Goal: Task Accomplishment & Management: Use online tool/utility

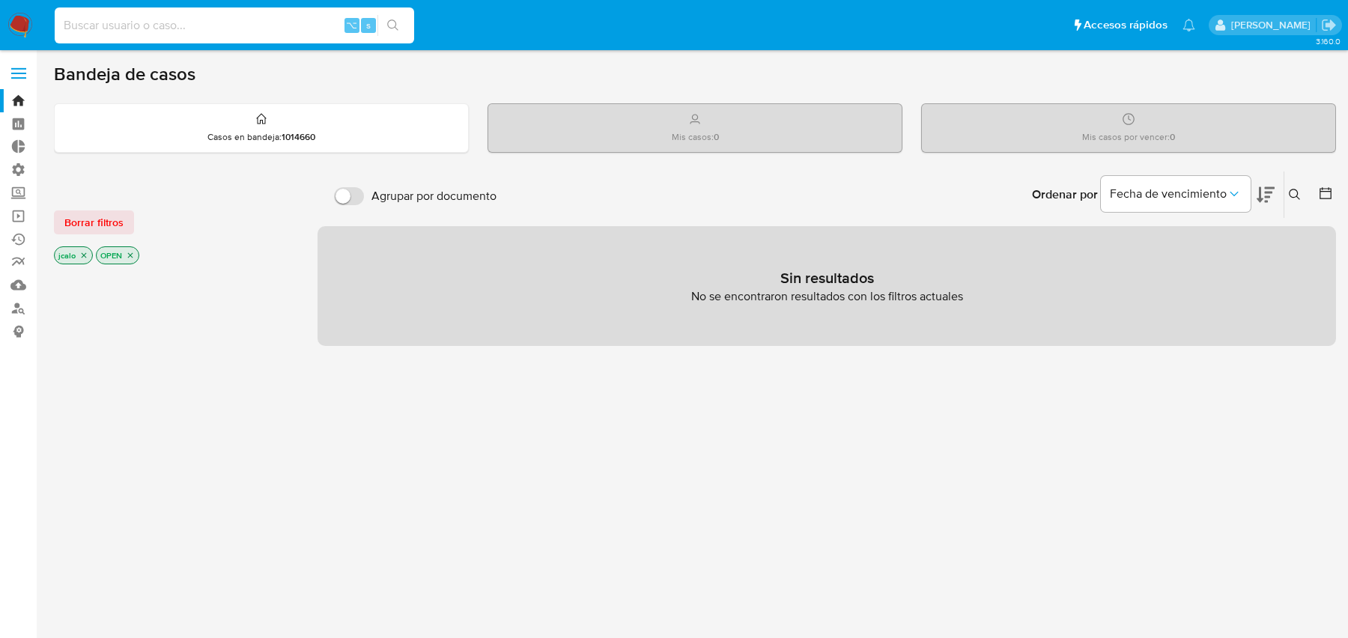
click at [240, 32] on input at bounding box center [235, 25] width 360 height 19
paste input "jYlKAzECuTdMOys319IhbNZI"
type input "jYlKAzECuTdMOys319IhbNZI"
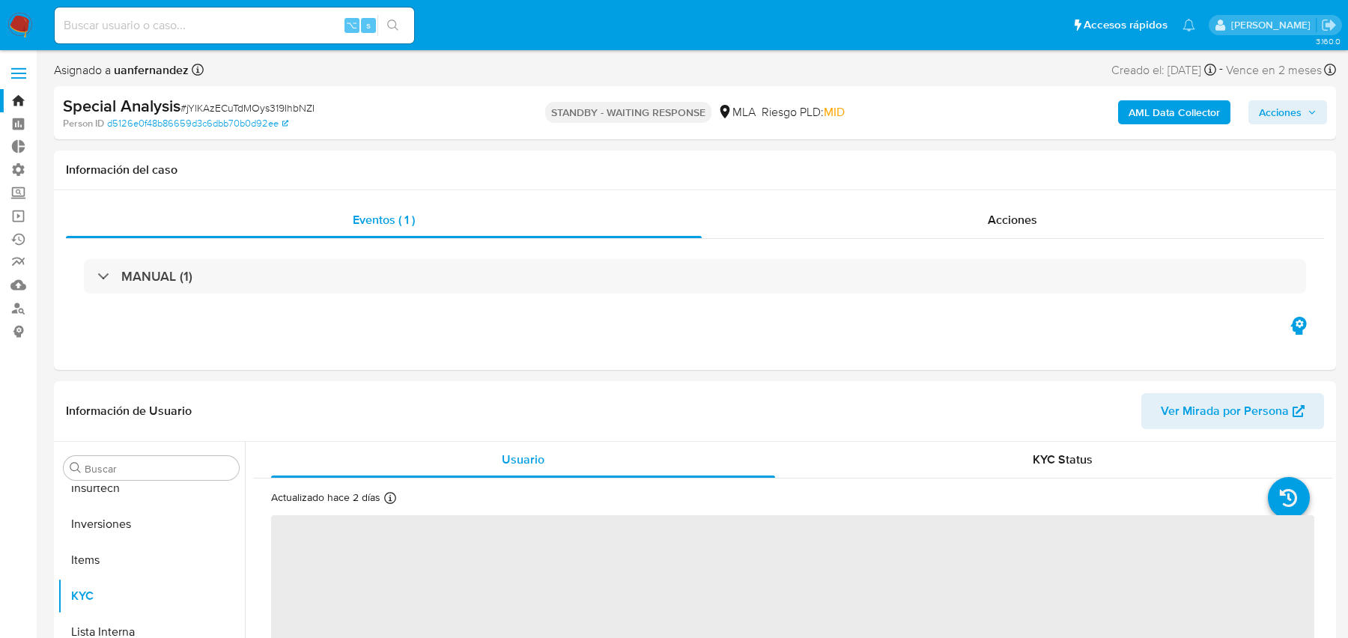
scroll to position [740, 0]
select select "10"
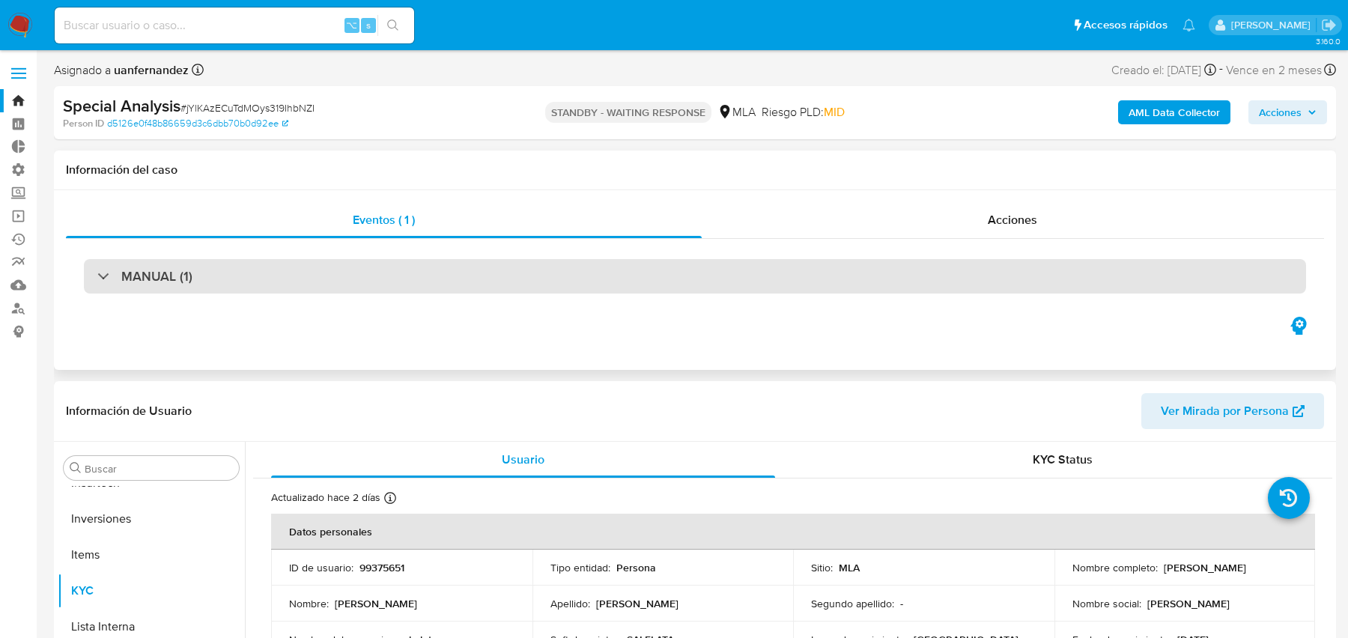
click at [625, 270] on div "MANUAL (1)" at bounding box center [695, 276] width 1222 height 34
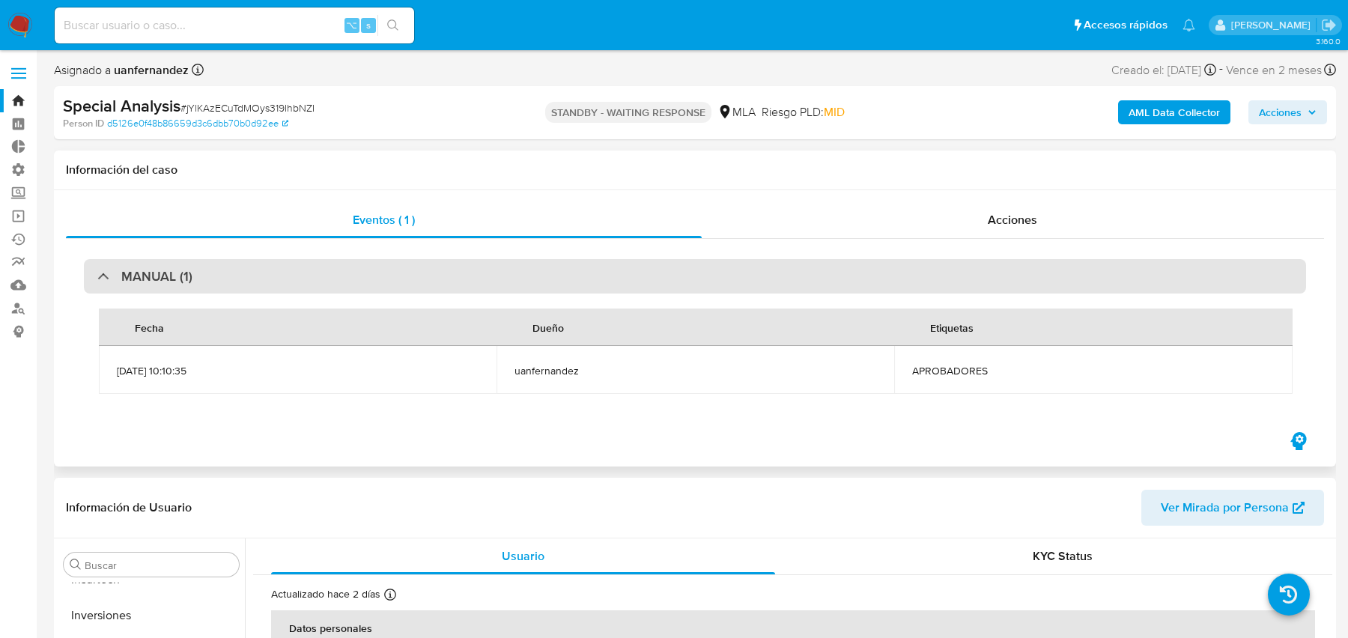
click at [625, 270] on div "MANUAL (1)" at bounding box center [695, 276] width 1222 height 34
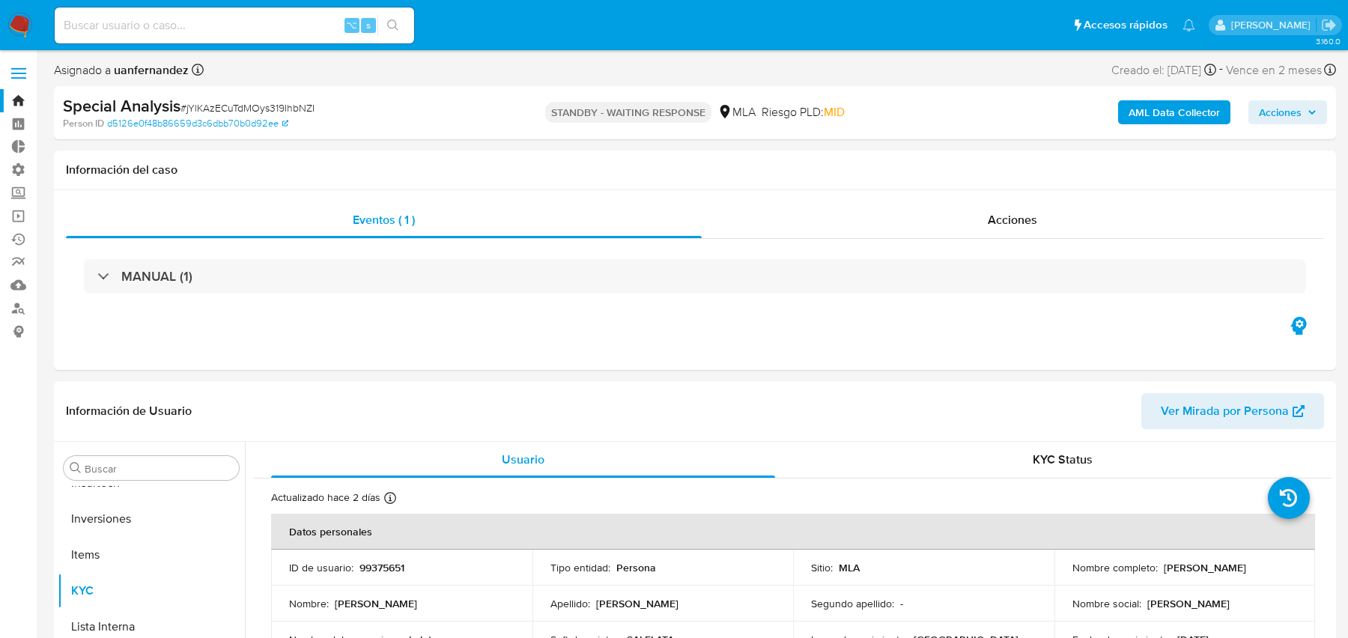
click at [1160, 118] on b "AML Data Collector" at bounding box center [1174, 112] width 91 height 24
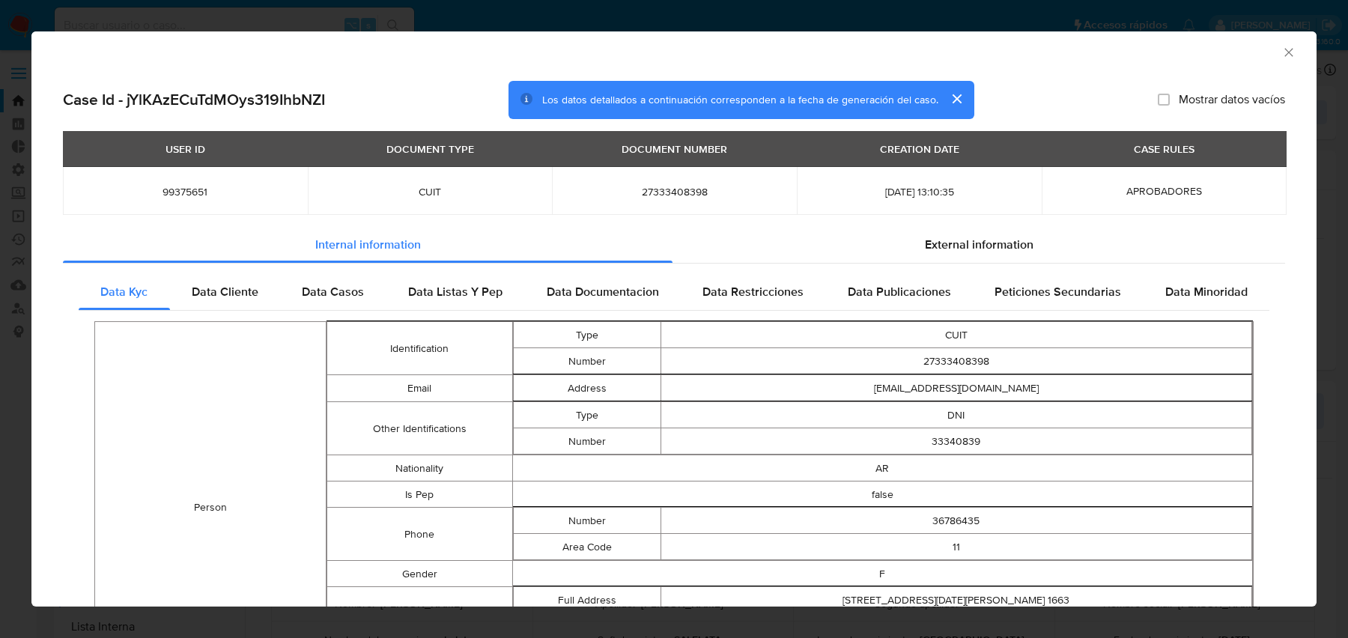
click at [237, 17] on div "AML Data Collector Case Id - jYlKAzECuTdMOys319IhbNZI Los datos detallados a co…" at bounding box center [674, 319] width 1348 height 638
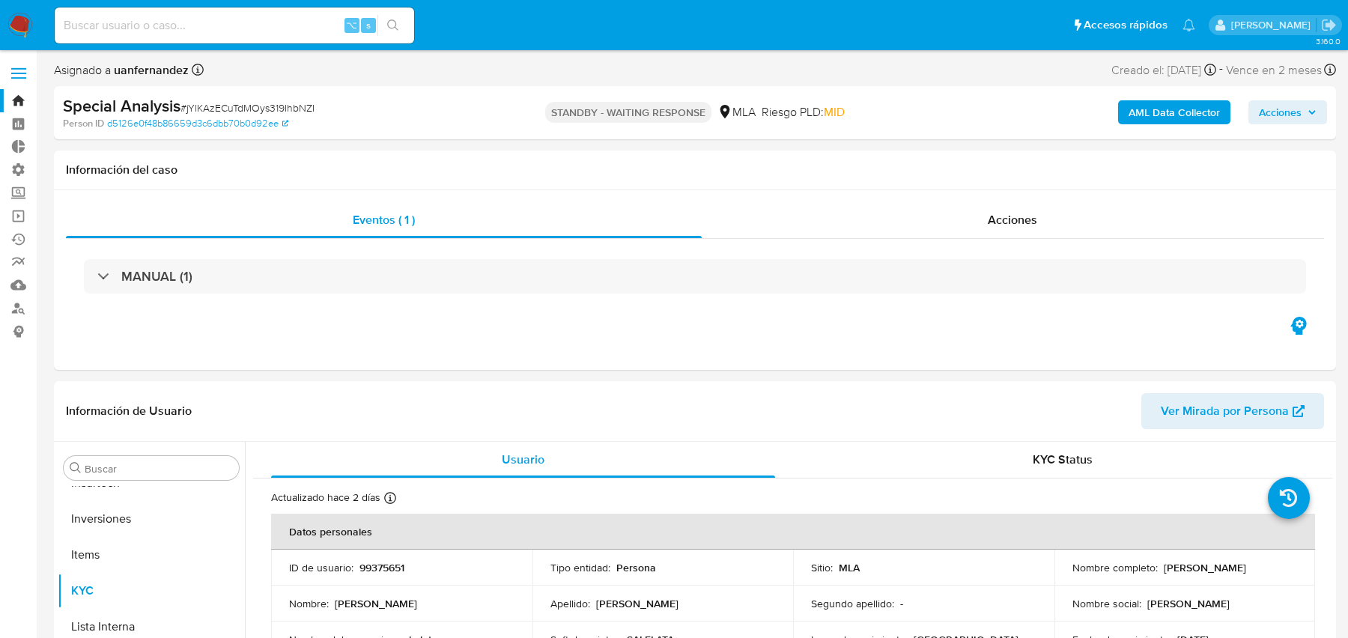
click at [27, 13] on img at bounding box center [19, 25] width 25 height 25
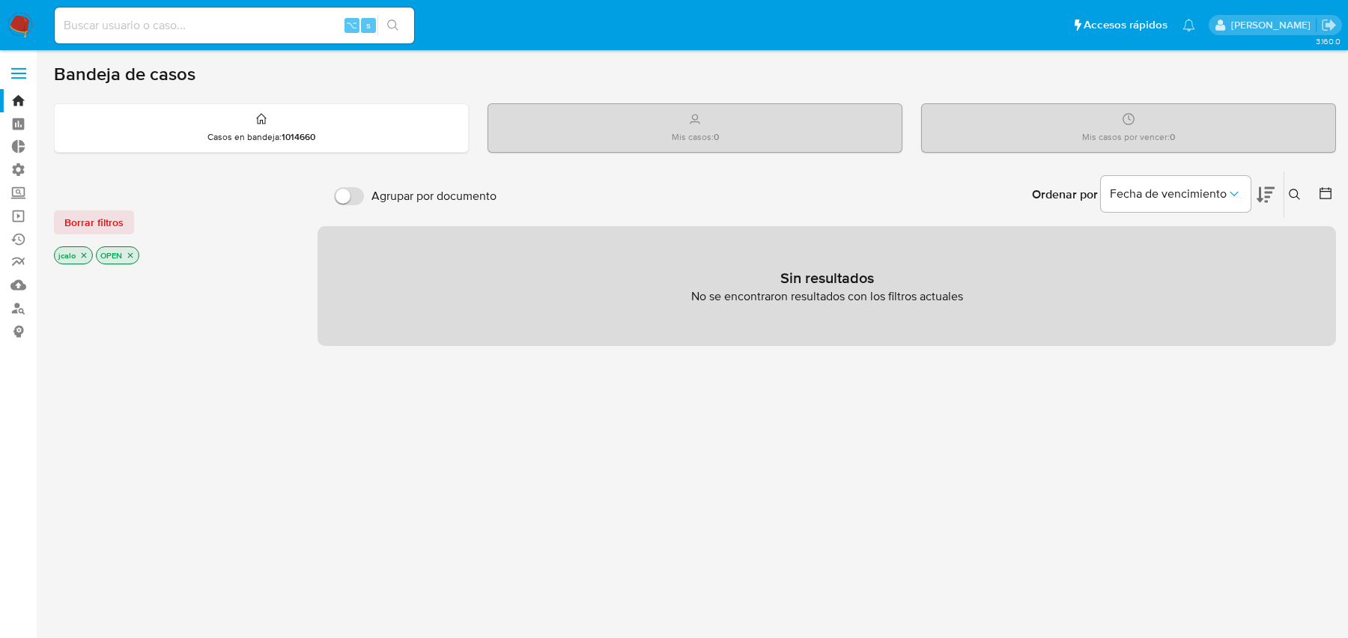
click at [90, 252] on p "jcalo" at bounding box center [73, 255] width 37 height 16
click at [88, 252] on p "jcalo" at bounding box center [73, 255] width 37 height 16
click at [87, 252] on icon "close-filter" at bounding box center [83, 255] width 9 height 9
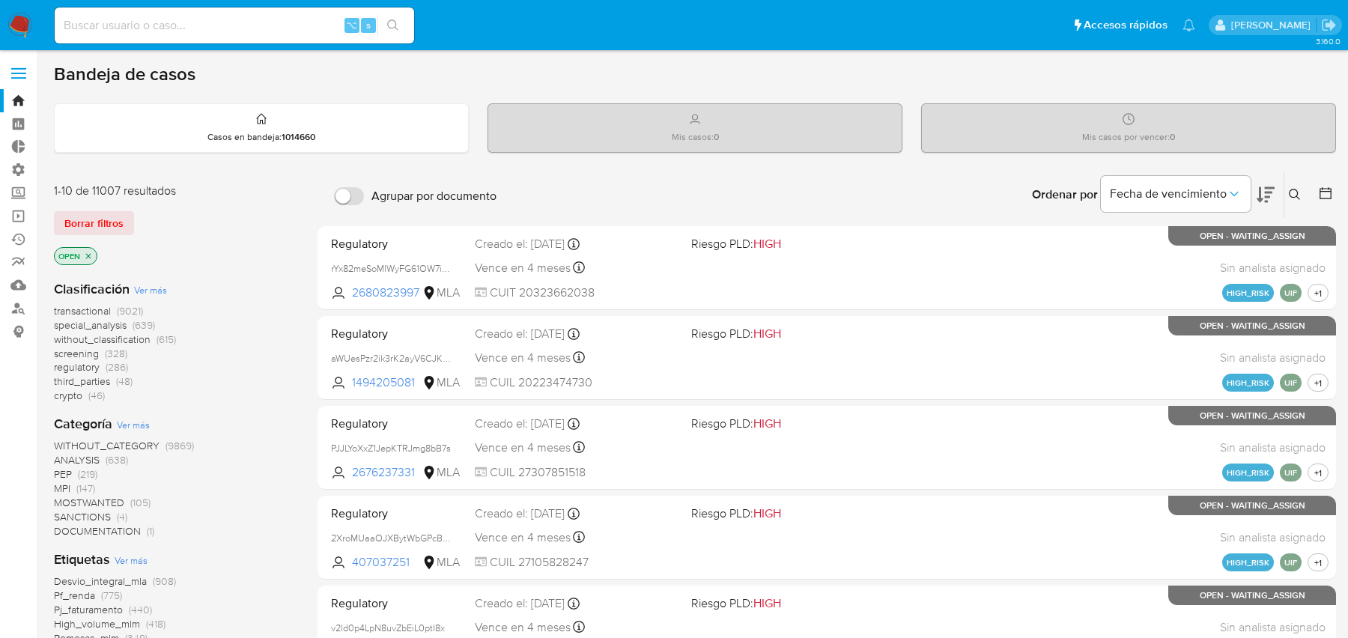
click at [91, 252] on icon "close-filter" at bounding box center [88, 256] width 9 height 9
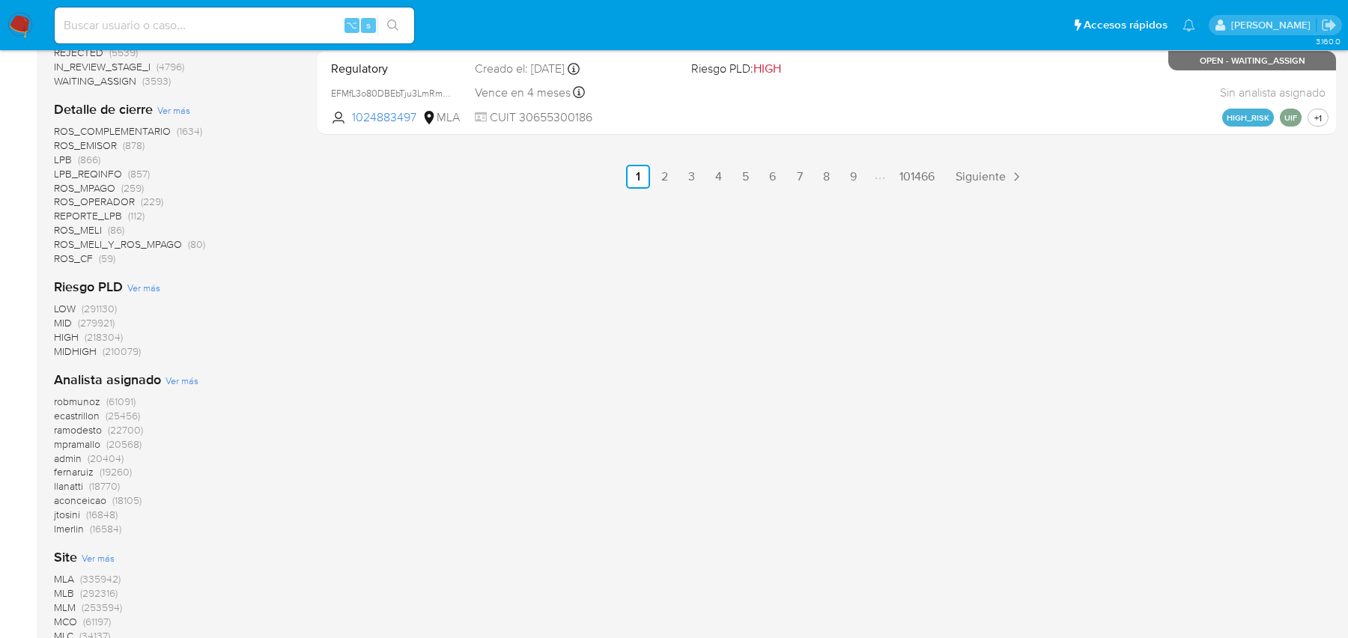
scroll to position [1195, 0]
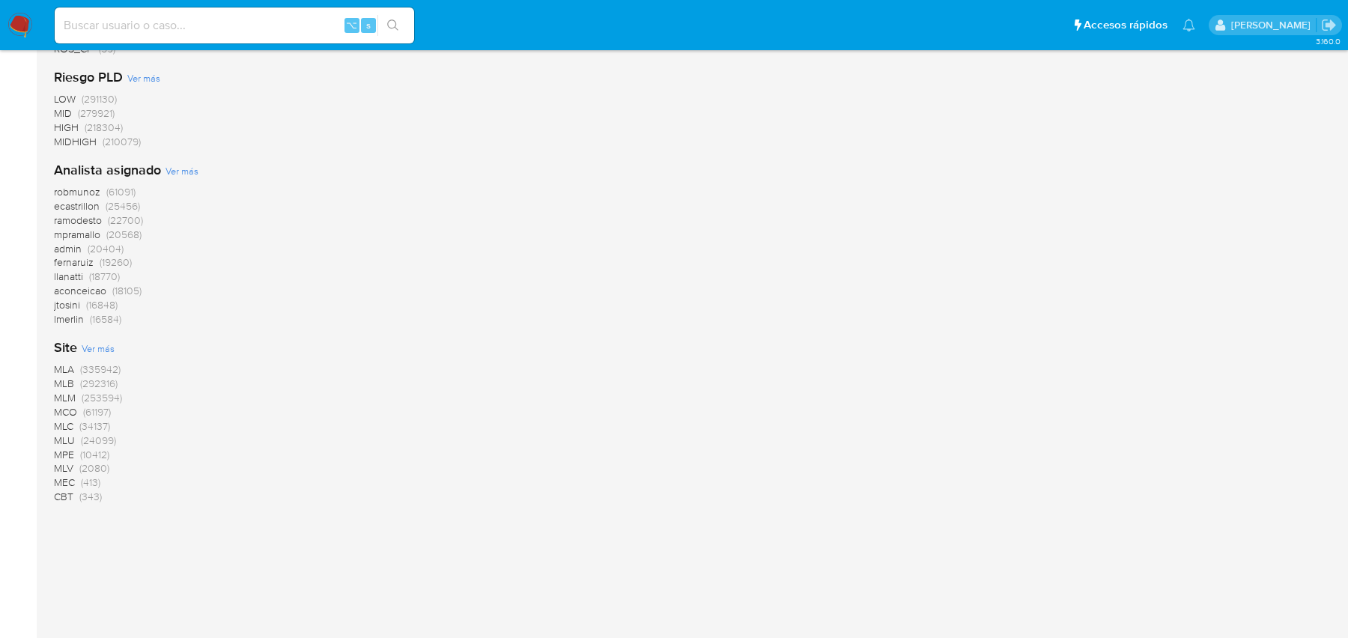
click at [57, 379] on span "MLB" at bounding box center [64, 383] width 20 height 15
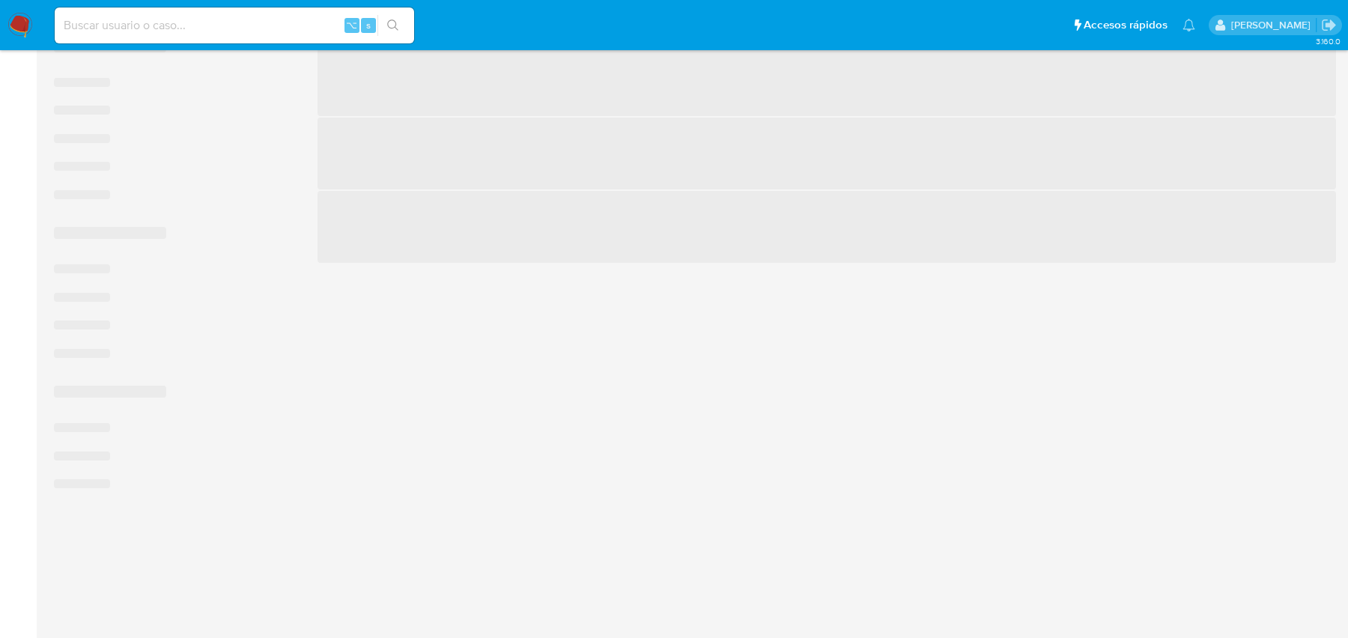
scroll to position [804, 0]
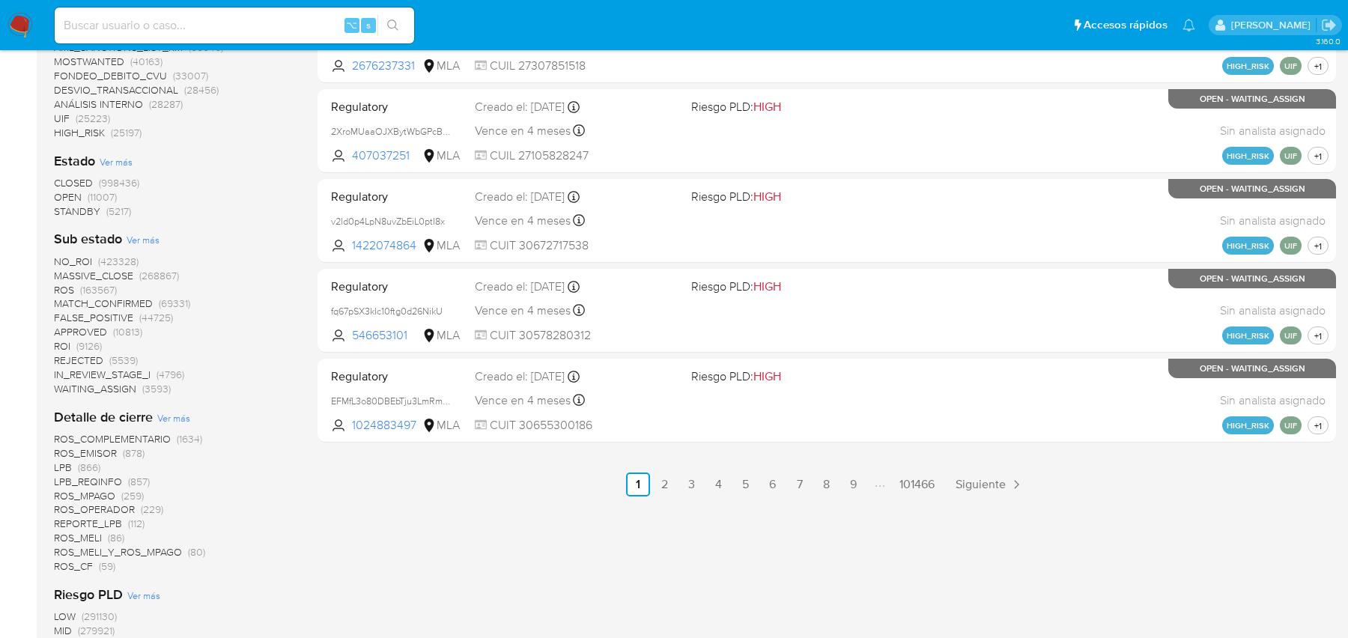
scroll to position [1195, 0]
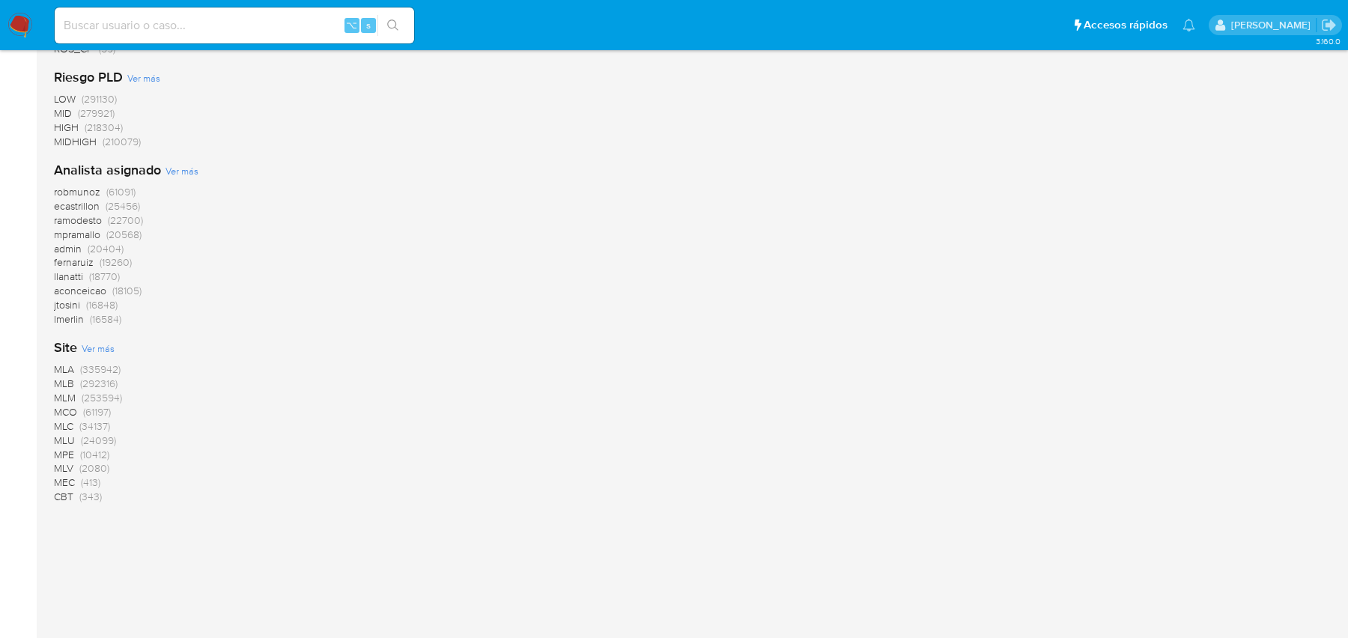
click at [62, 369] on span "MLA" at bounding box center [64, 369] width 20 height 15
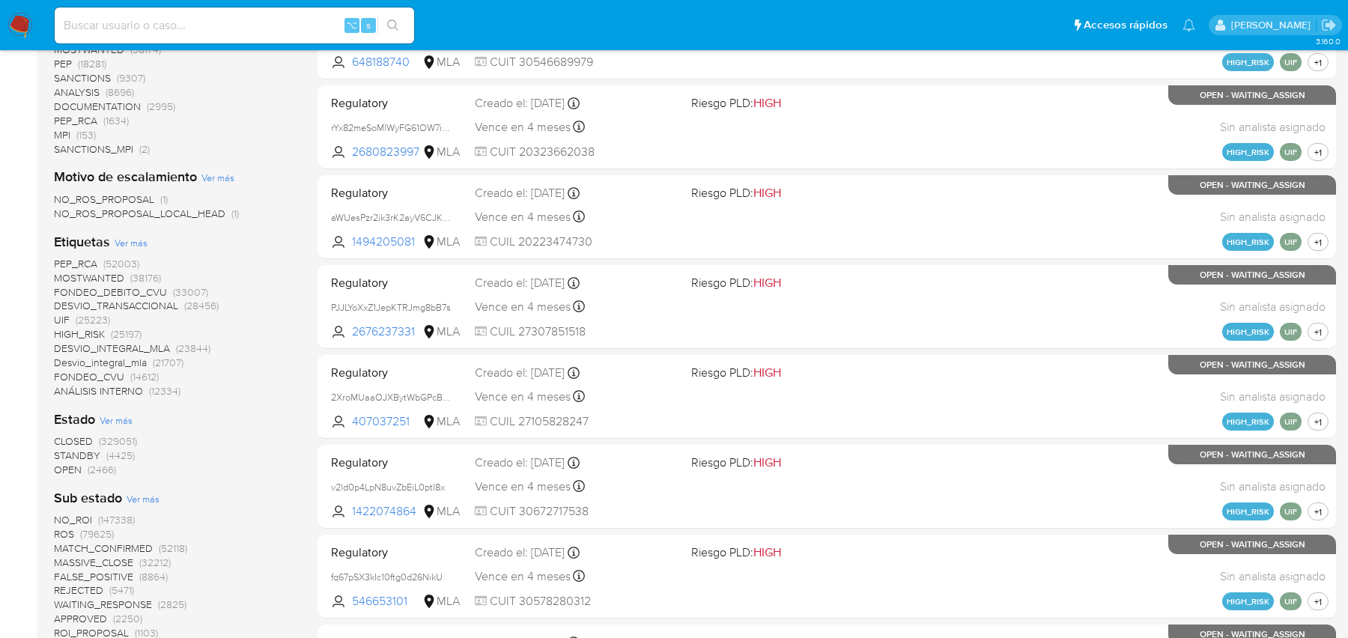
scroll to position [926, 0]
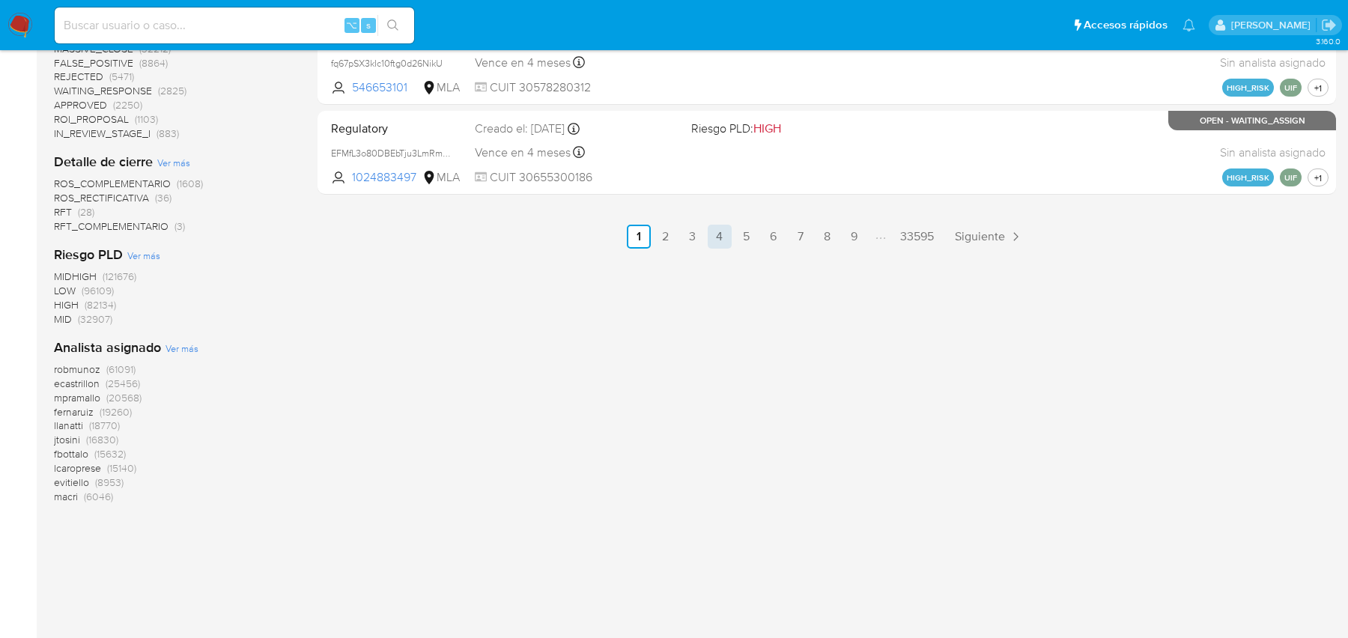
click at [714, 243] on link "4" at bounding box center [720, 237] width 24 height 24
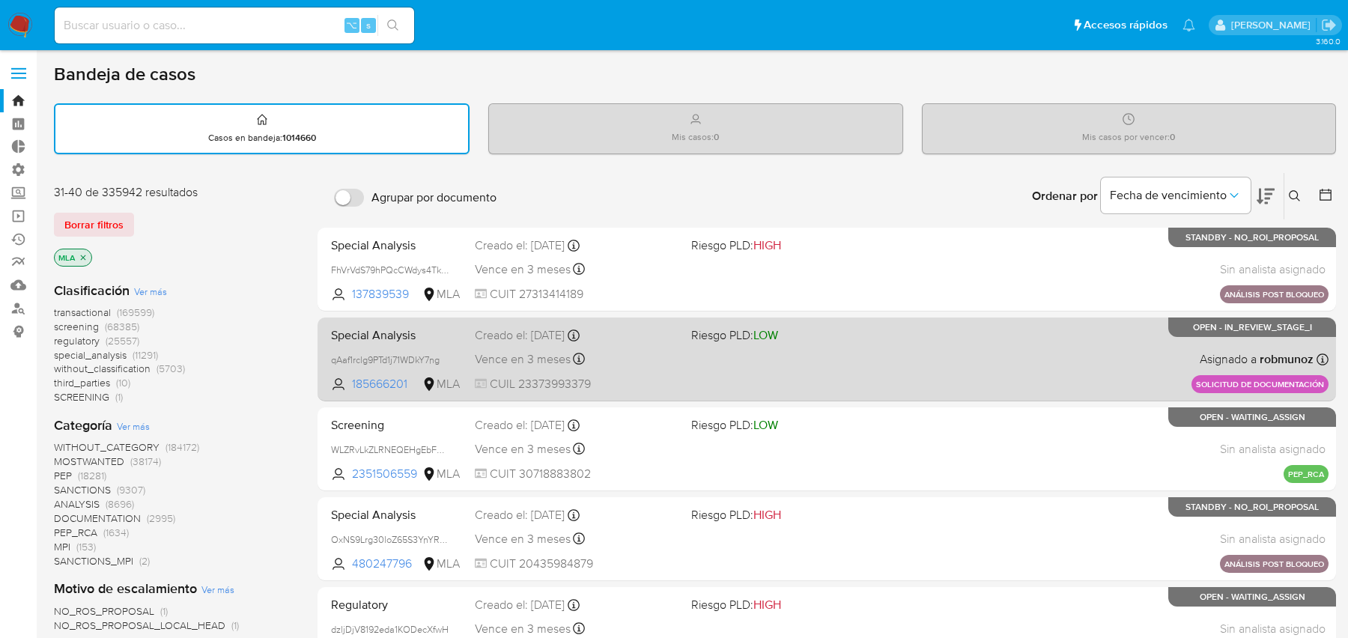
scroll to position [37, 0]
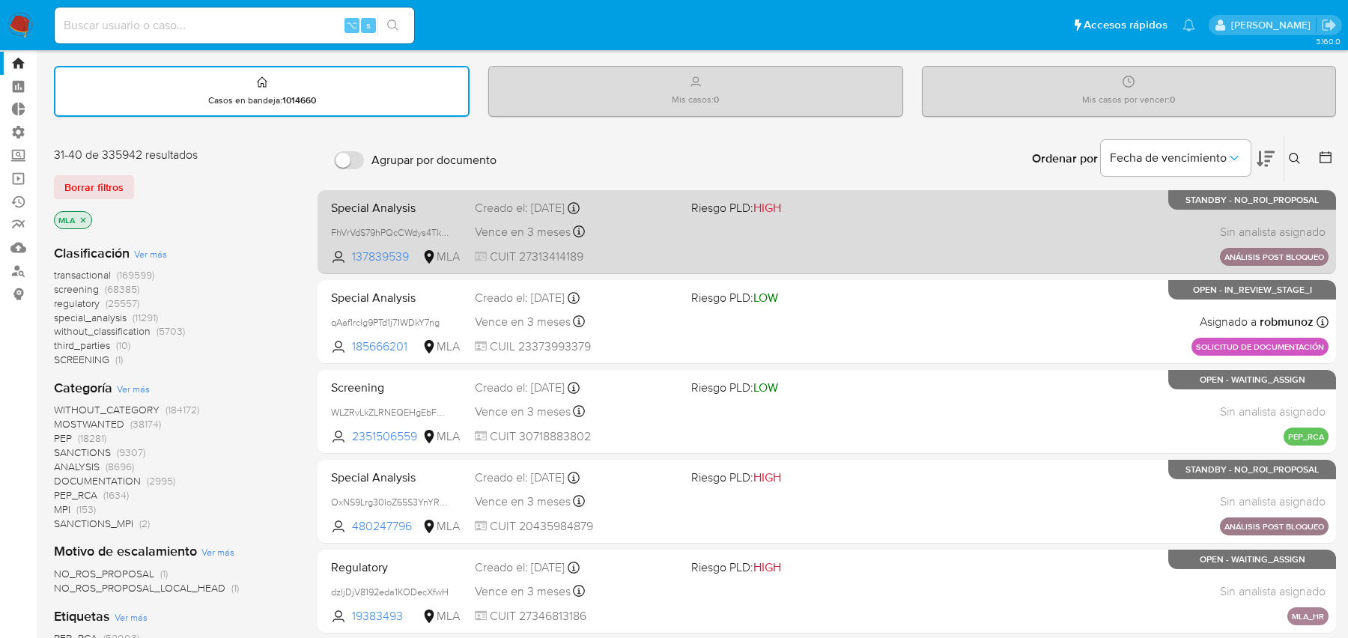
click at [585, 223] on div "Vence en 3 meses Vence el 16/12/2025 14:46:38" at bounding box center [577, 232] width 204 height 20
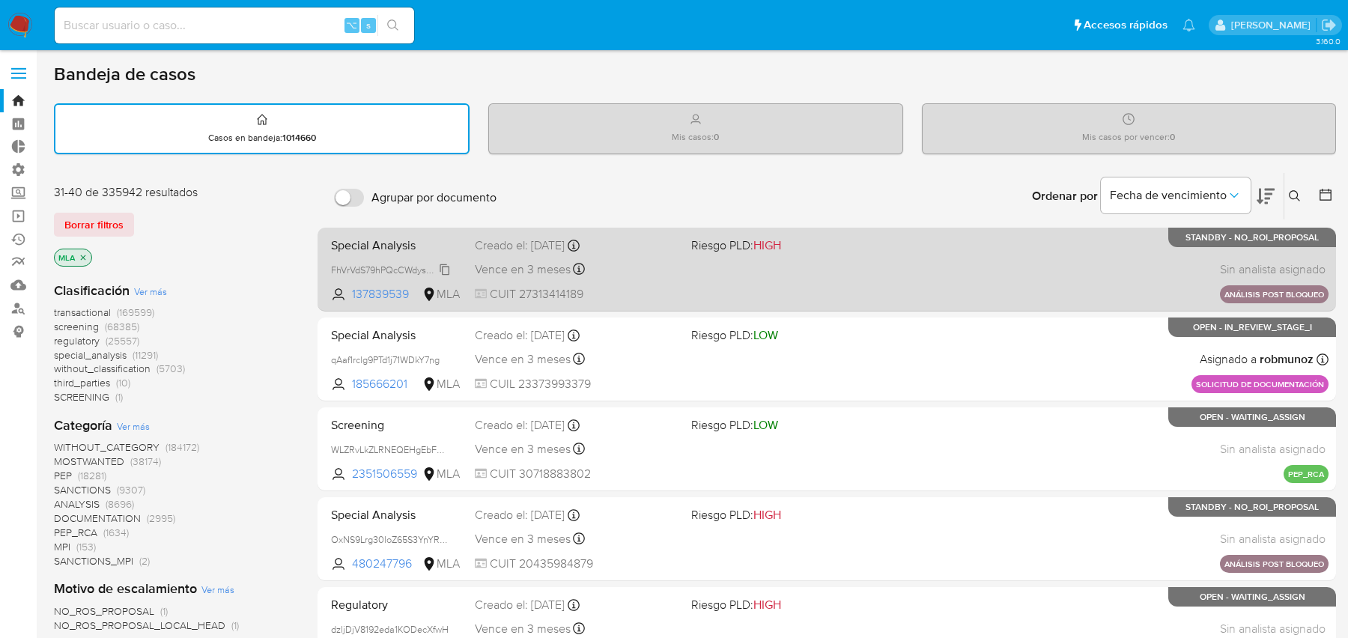
click at [443, 267] on span "FhVrVdS79hPQcCWdys4TkkCM" at bounding box center [395, 269] width 129 height 16
click at [712, 281] on div "Special Analysis FhVrVdS79hPQcCWdys4TkkCM 137839539 MLA Riesgo PLD: HIGH Creado…" at bounding box center [827, 269] width 1004 height 76
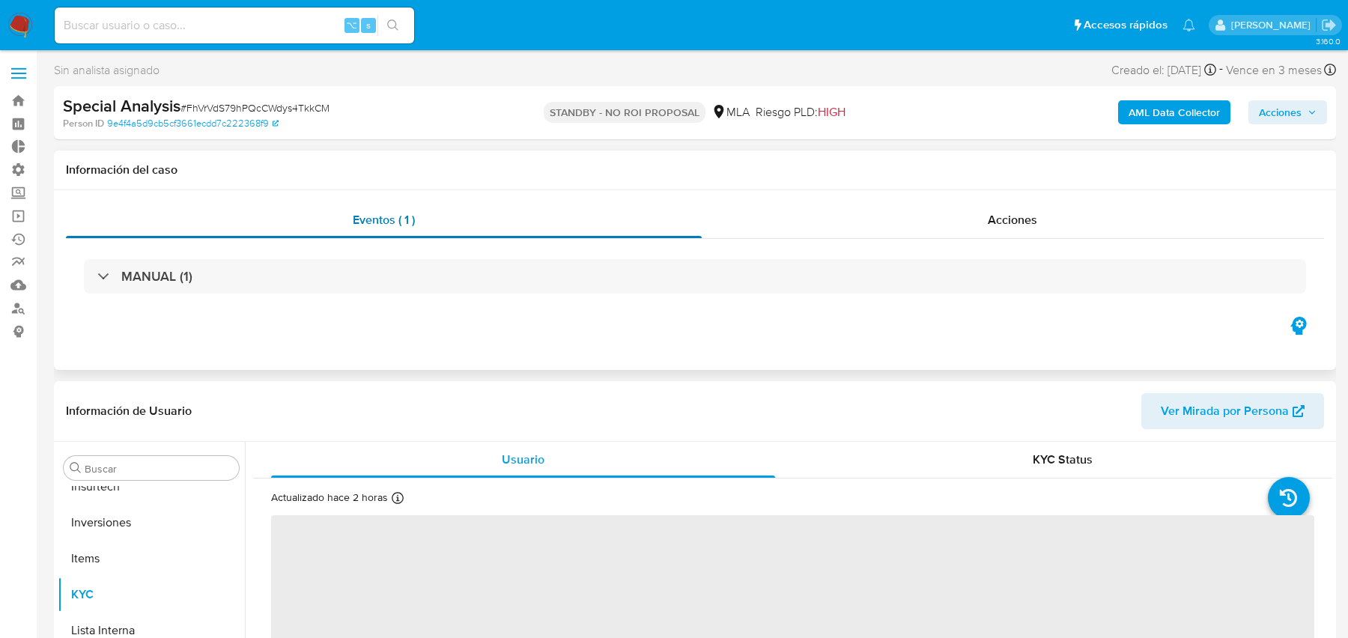
scroll to position [740, 0]
select select "10"
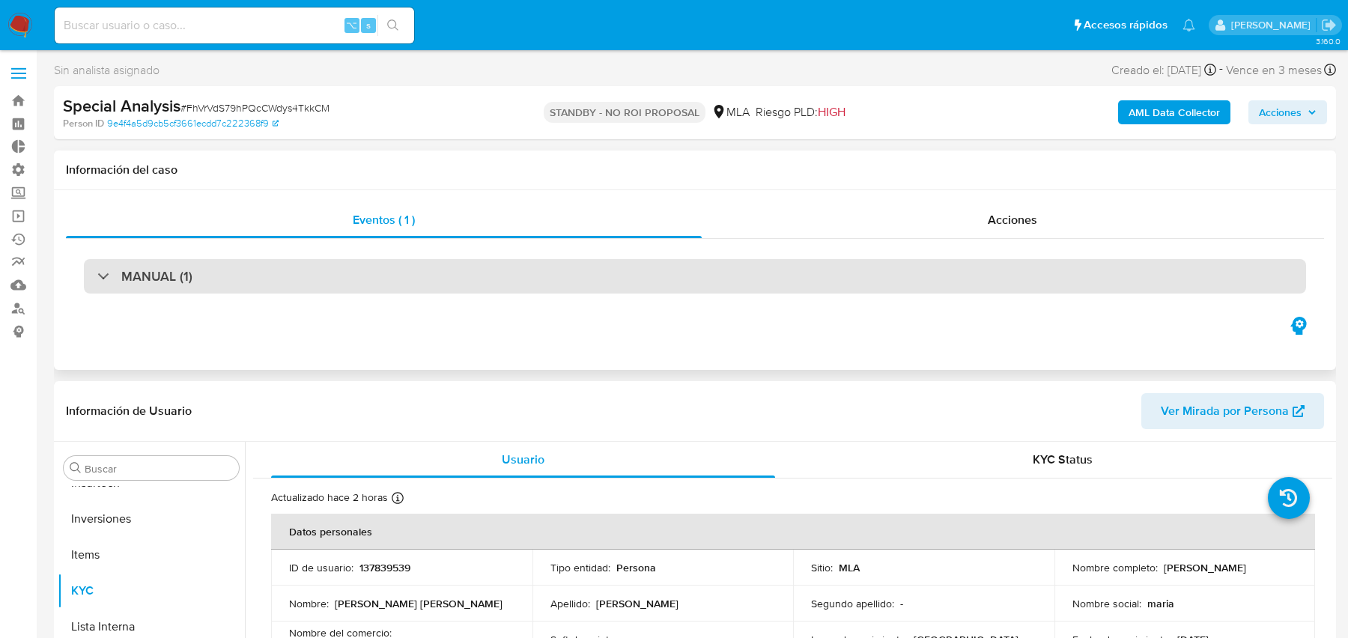
click at [795, 271] on div "MANUAL (1)" at bounding box center [695, 276] width 1222 height 34
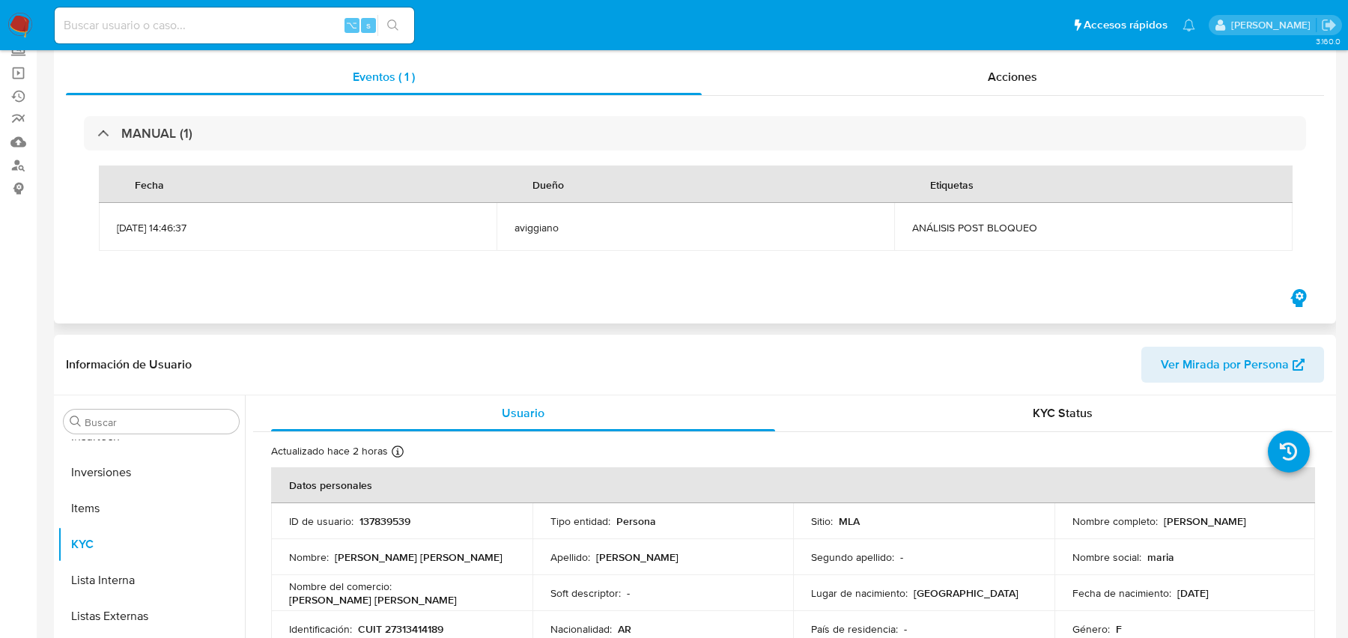
scroll to position [0, 0]
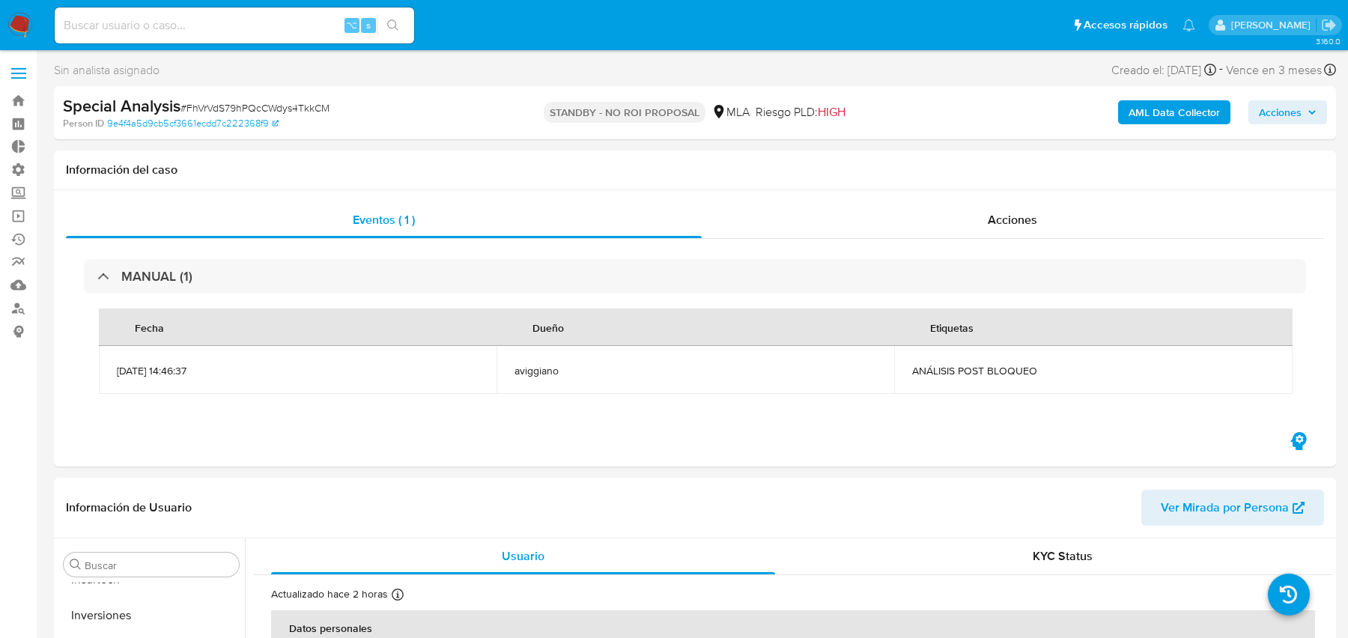
click at [288, 103] on span "# FhVrVdS79hPQcCWdys4TkkCM" at bounding box center [255, 107] width 149 height 15
copy span "FhVrVdS79hPQcCWdys4TkkCM"
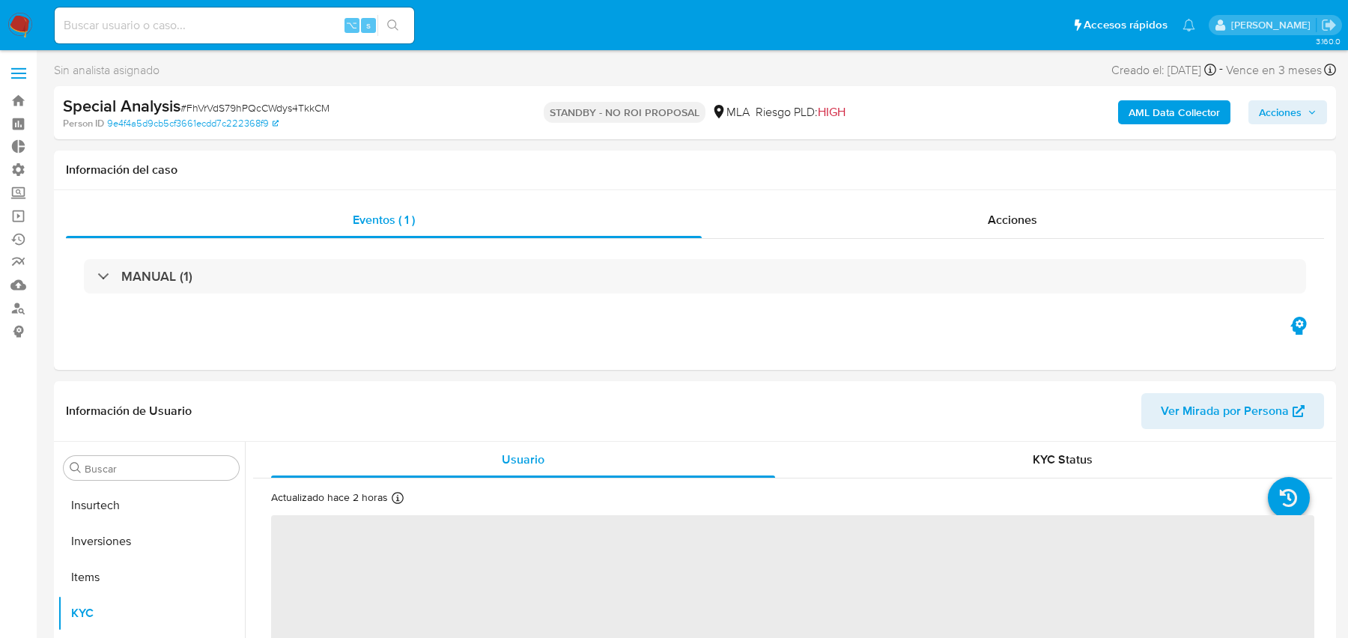
scroll to position [740, 0]
select select "10"
